Goal: Entertainment & Leisure: Browse casually

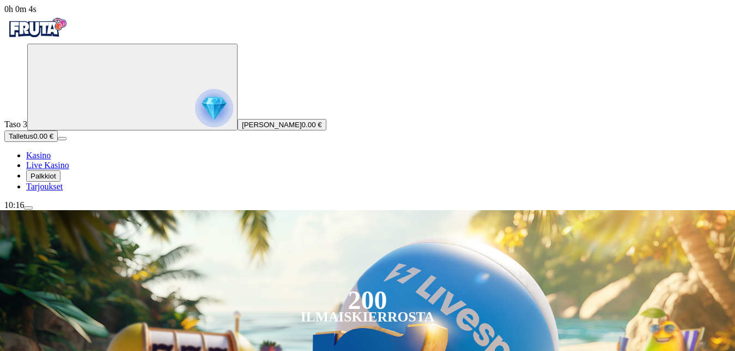
click at [242, 129] on span "[PERSON_NAME]" at bounding box center [272, 124] width 60 height 8
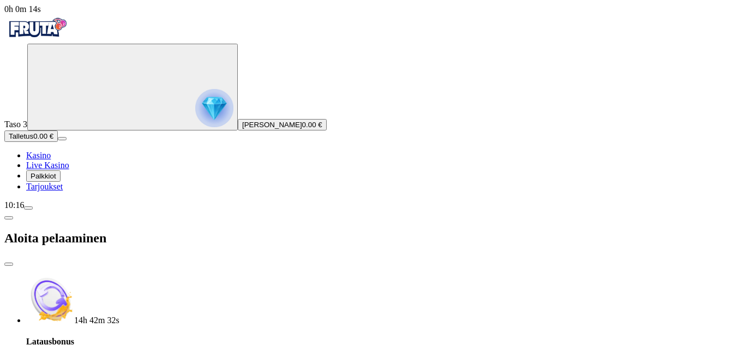
click at [56, 180] on span "Palkkiot" at bounding box center [44, 176] width 26 height 8
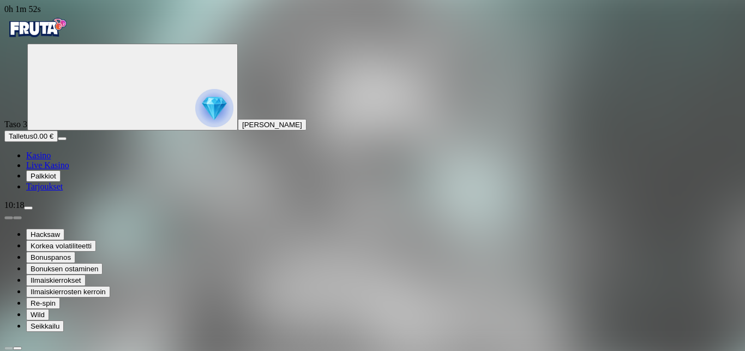
click at [48, 160] on span "Kasino" at bounding box center [38, 154] width 25 height 9
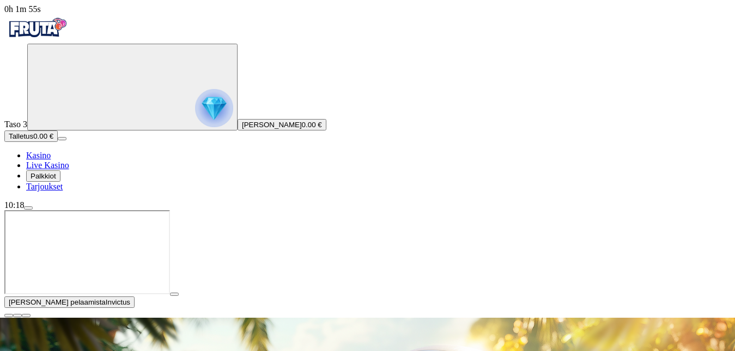
scroll to position [167, 0]
